Goal: Task Accomplishment & Management: Manage account settings

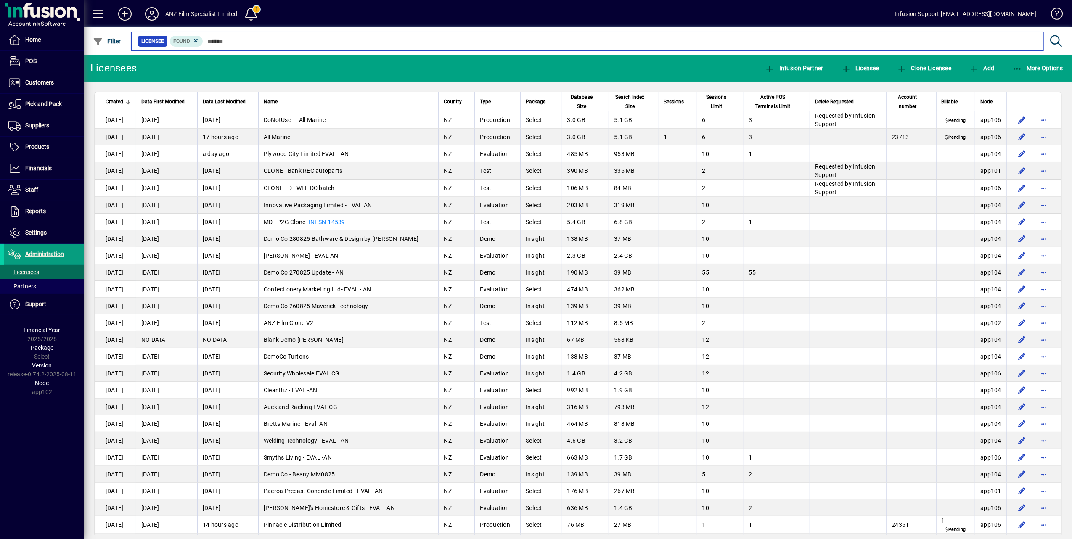
click at [251, 41] on input "text" at bounding box center [619, 41] width 833 height 12
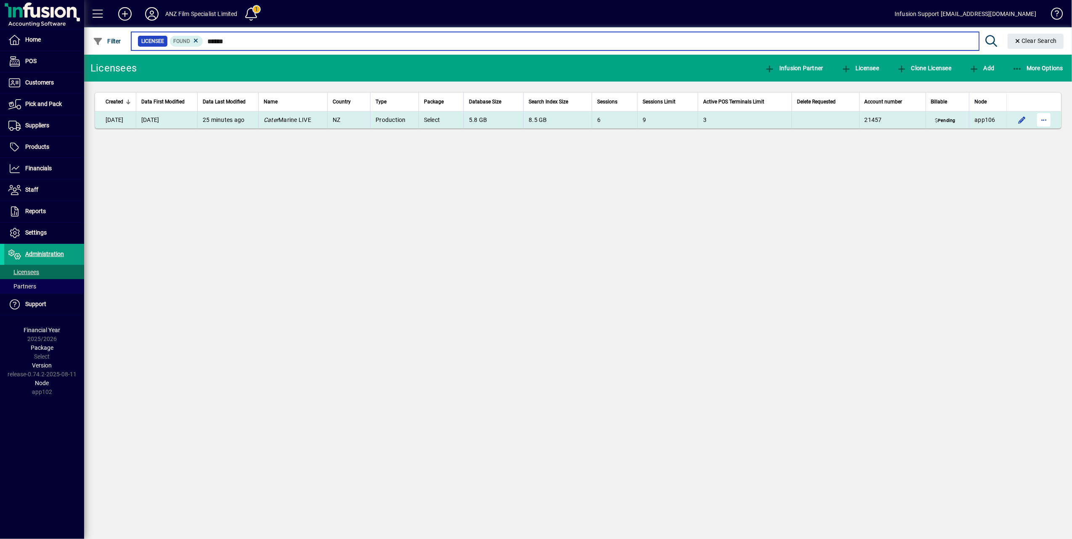
type input "*****"
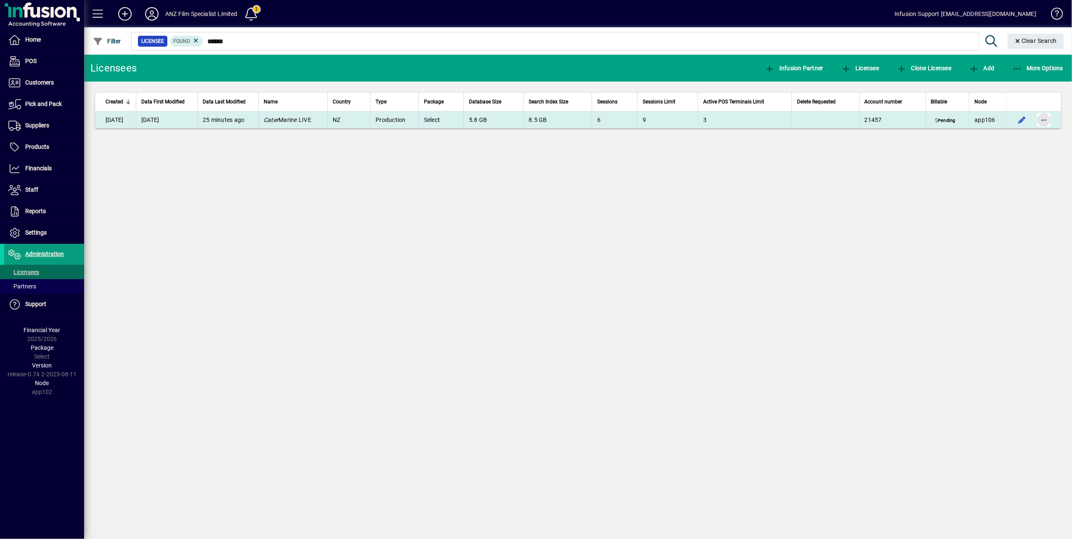
click at [1044, 119] on span "button" at bounding box center [1044, 120] width 20 height 20
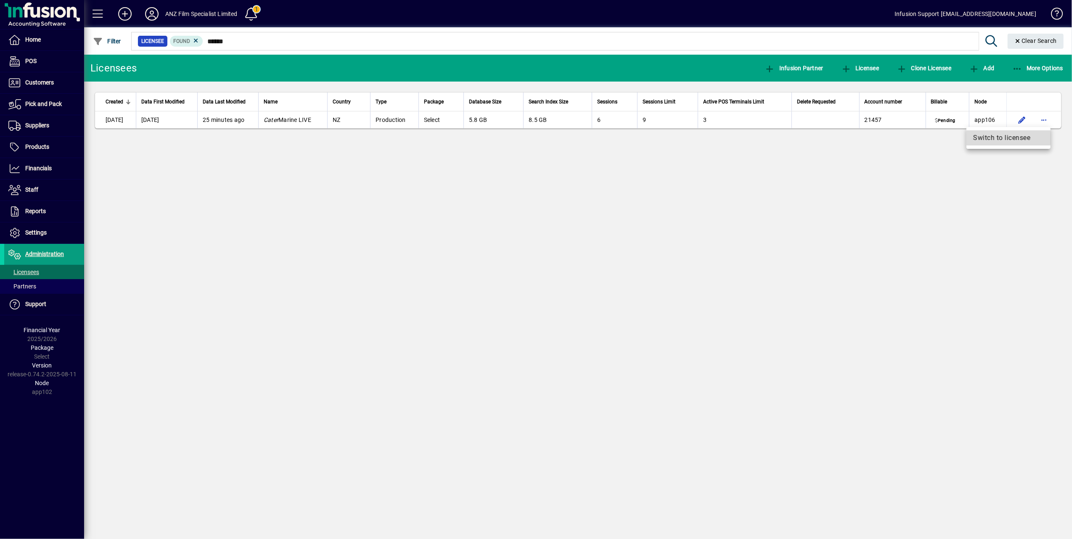
click at [996, 135] on span "Switch to licensee" at bounding box center [1008, 138] width 71 height 10
